Goal: Task Accomplishment & Management: Complete application form

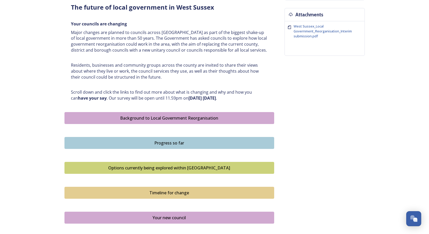
scroll to position [233, 0]
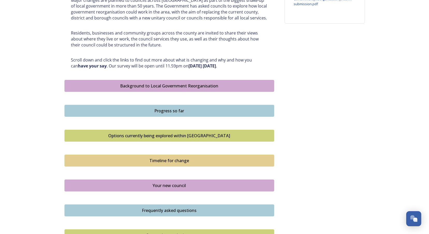
click at [184, 83] on div "Background to Local Government Reorganisation" at bounding box center [169, 86] width 204 height 6
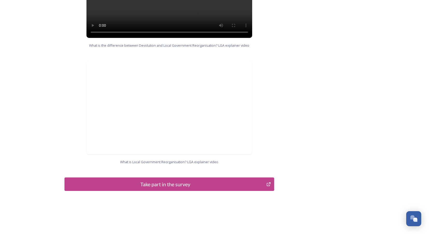
scroll to position [500, 0]
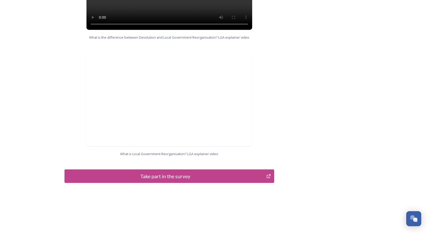
click at [170, 174] on div "Take part in the survey" at bounding box center [165, 176] width 196 height 8
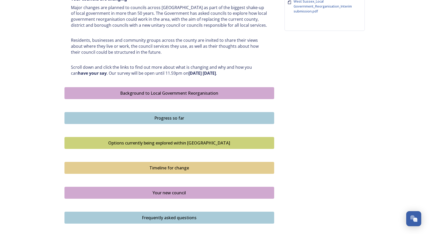
scroll to position [233, 0]
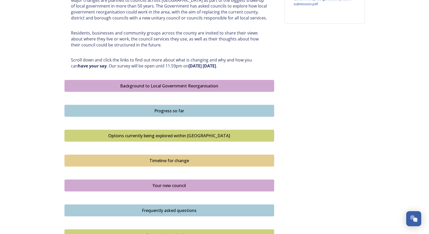
click at [189, 111] on div "Progress so far" at bounding box center [169, 110] width 204 height 6
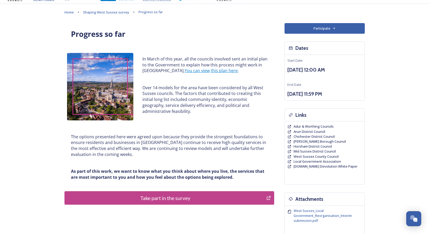
scroll to position [26, 0]
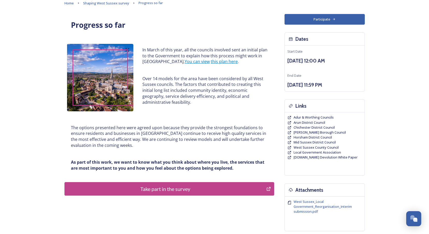
click at [179, 189] on div "Take part in the survey" at bounding box center [165, 189] width 196 height 8
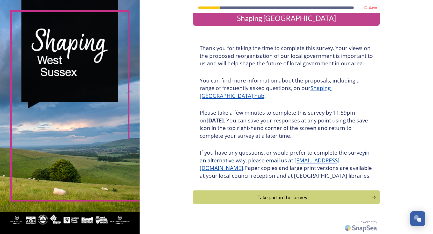
scroll to position [15, 0]
click at [262, 200] on div "Take part in the survey" at bounding box center [282, 197] width 175 height 8
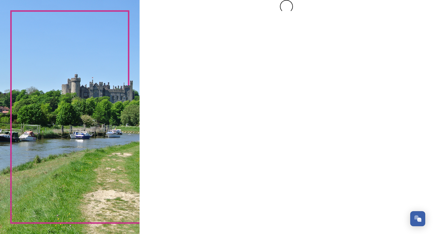
scroll to position [0, 0]
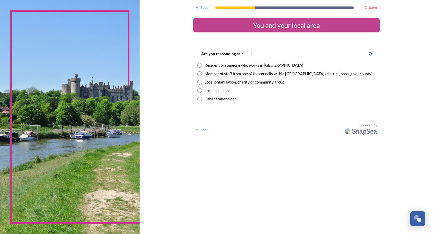
click at [201, 75] on input "radio" at bounding box center [199, 73] width 5 height 5
radio input "true"
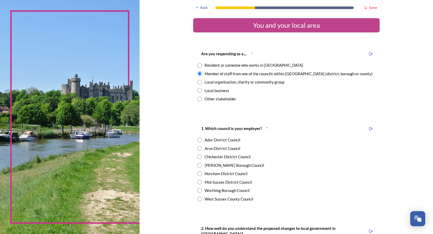
click at [198, 198] on input "radio" at bounding box center [199, 198] width 5 height 5
radio input "true"
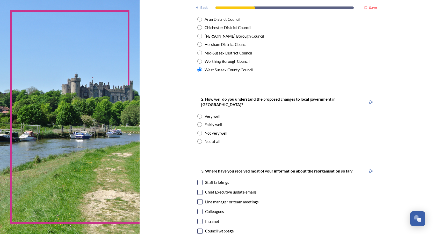
scroll to position [129, 0]
click at [197, 121] on input "radio" at bounding box center [199, 123] width 5 height 5
radio input "true"
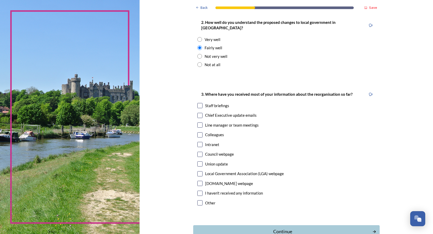
scroll to position [207, 0]
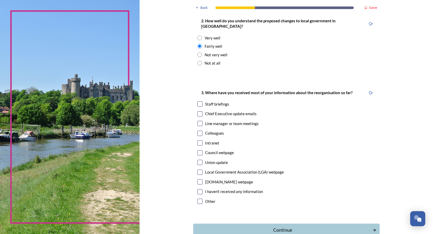
click at [199, 111] on input "checkbox" at bounding box center [199, 113] width 5 height 5
checkbox input "true"
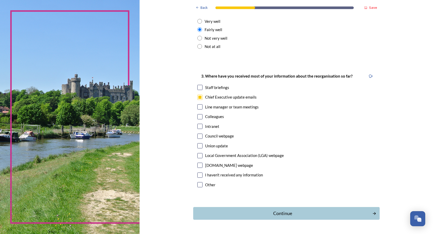
scroll to position [234, 0]
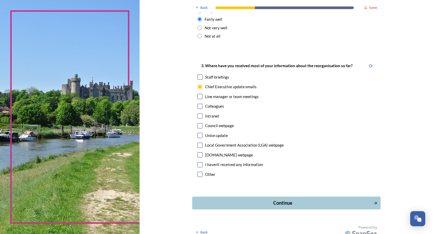
click at [269, 199] on div "Continue" at bounding box center [282, 202] width 175 height 7
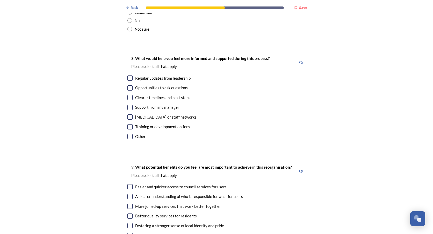
scroll to position [931, 0]
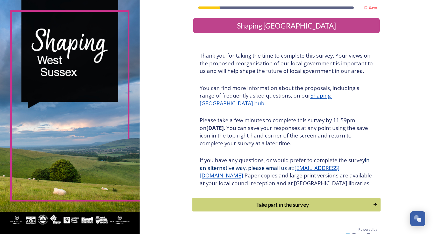
click at [298, 208] on div "Take part in the survey" at bounding box center [282, 204] width 175 height 8
